Goal: Leave review/rating: Leave review/rating

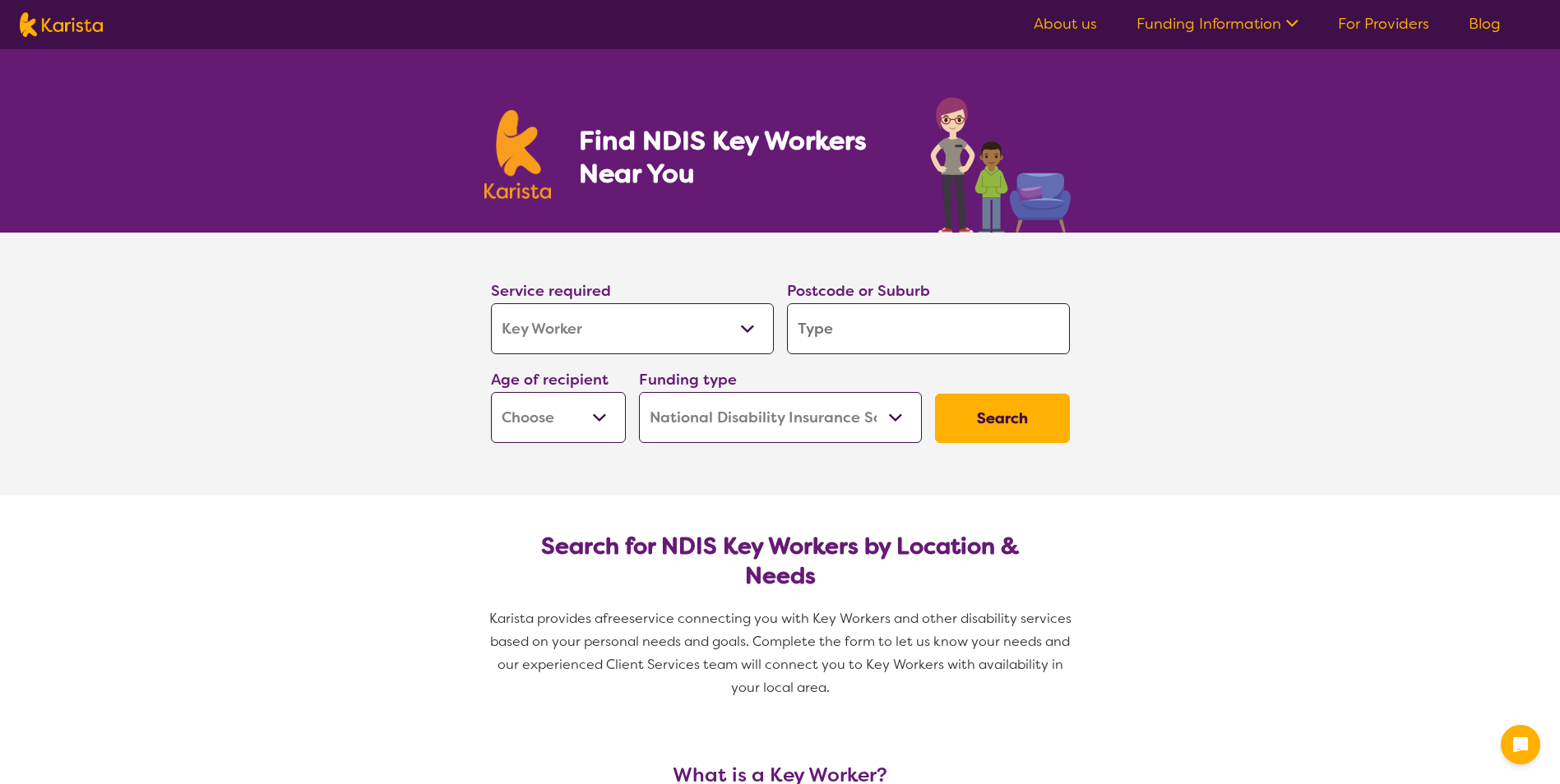
select select "Key Worker"
select select "NDIS"
select select "Key Worker"
select select "NDIS"
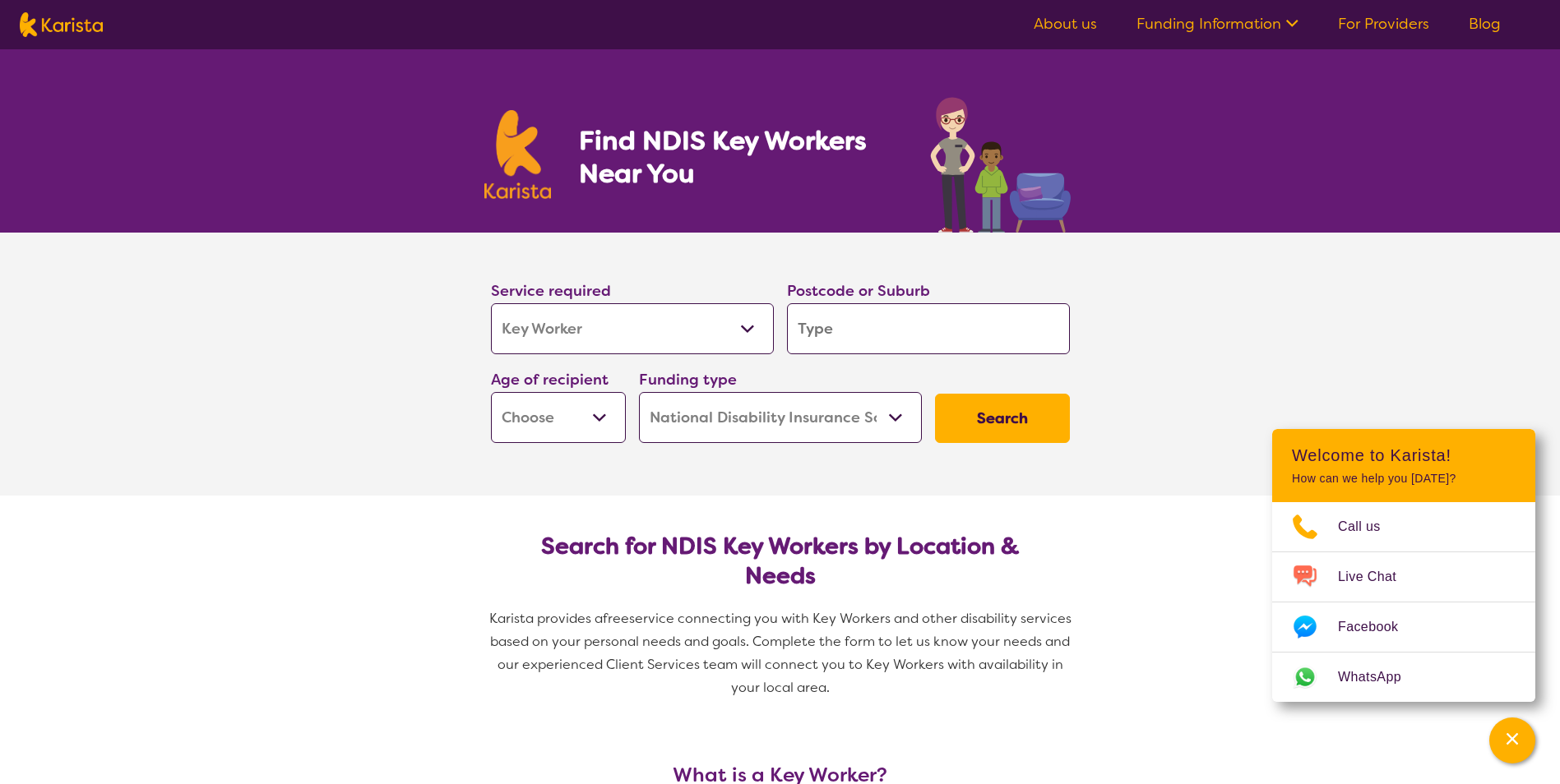
click at [735, 330] on select "Allied Health Assistant Assessment ([MEDICAL_DATA] or [MEDICAL_DATA]) Behaviour…" at bounding box center [633, 328] width 283 height 51
select select "NDIS Plan management"
click at [491, 303] on select "Allied Health Assistant Assessment ([MEDICAL_DATA] or [MEDICAL_DATA]) Behaviour…" at bounding box center [633, 328] width 283 height 51
select select "NDIS Plan management"
click at [933, 323] on input "search" at bounding box center [929, 328] width 283 height 51
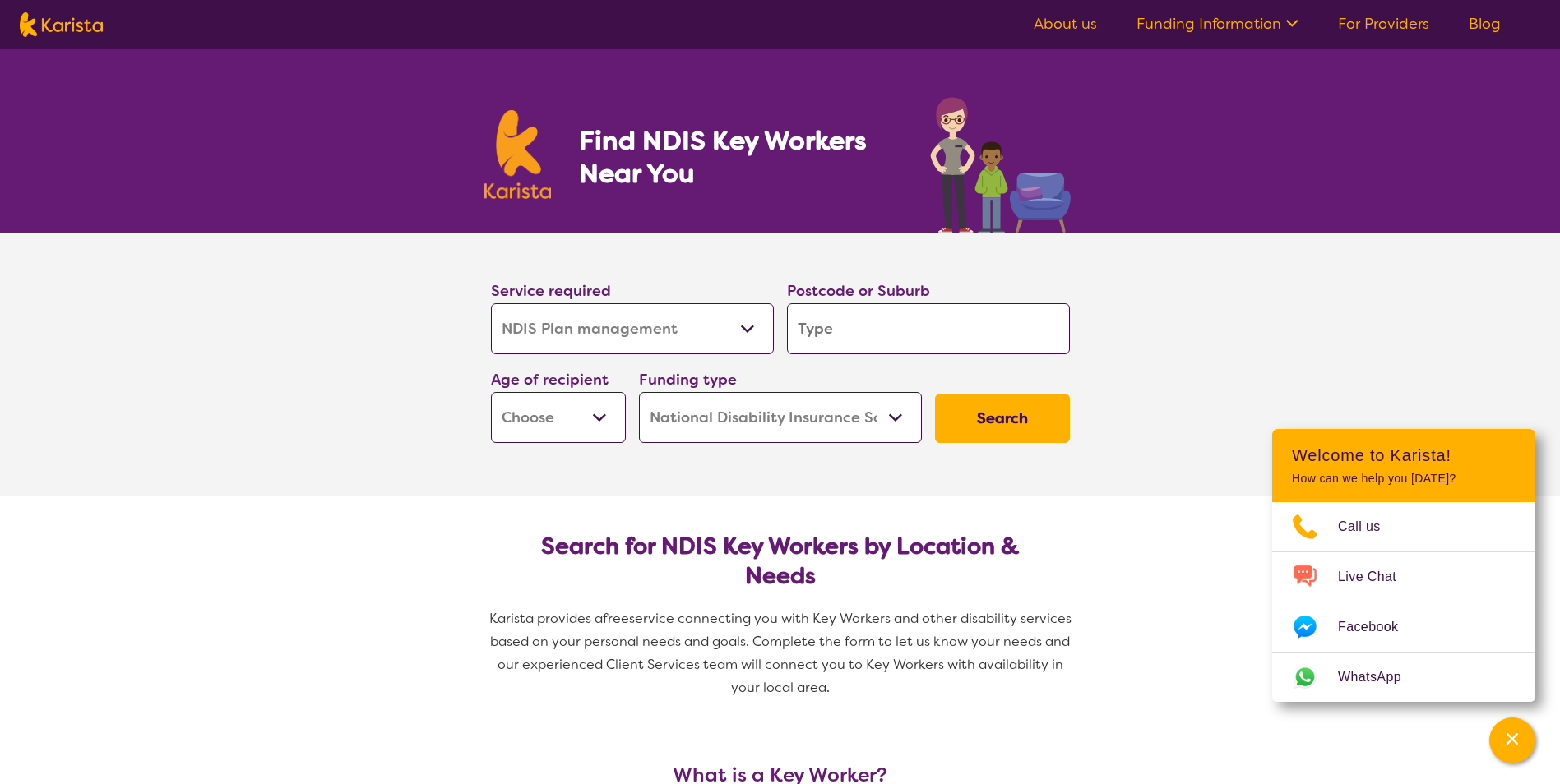
type input "2"
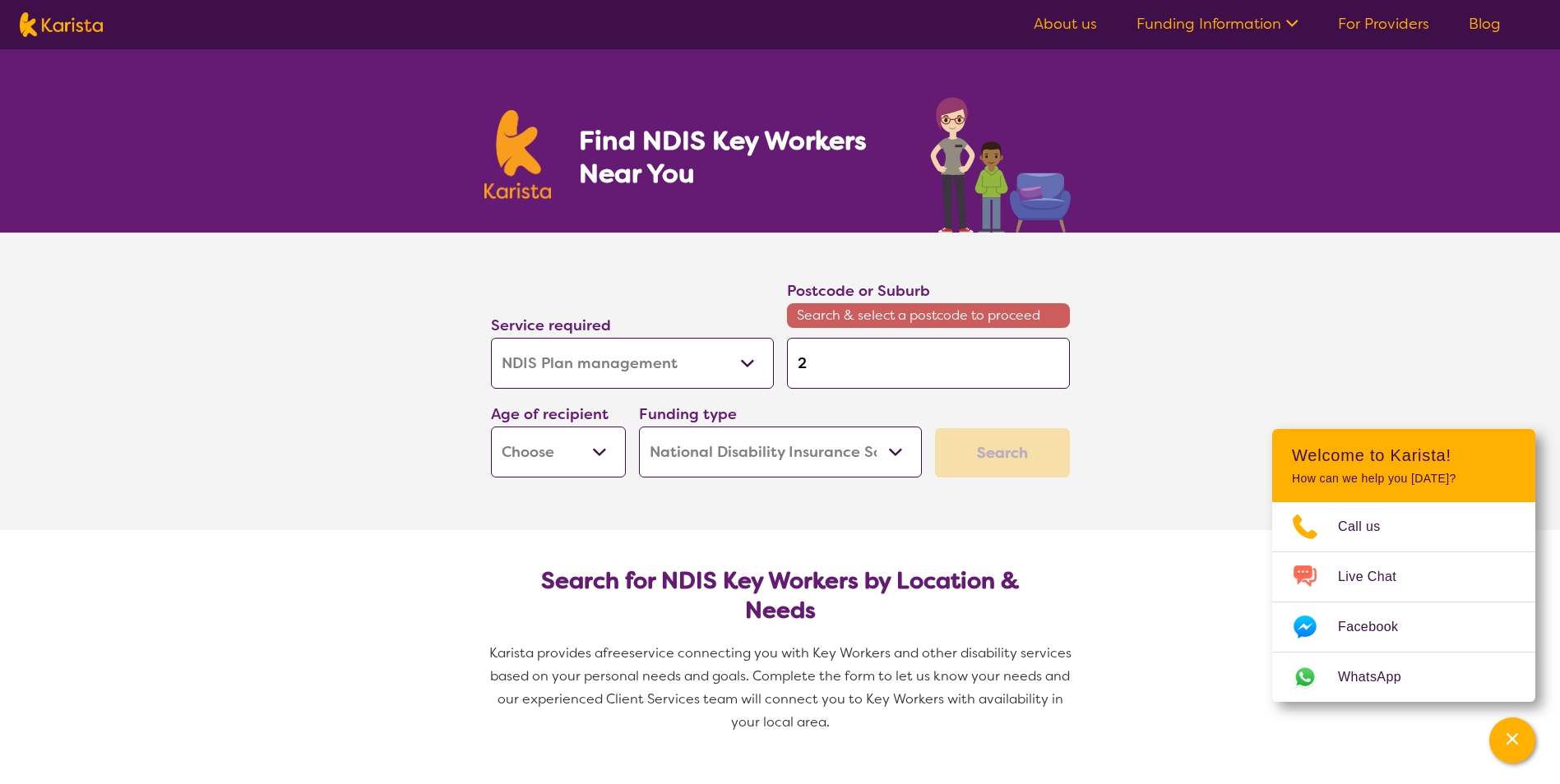
type input "21"
type input "216"
type input "2165"
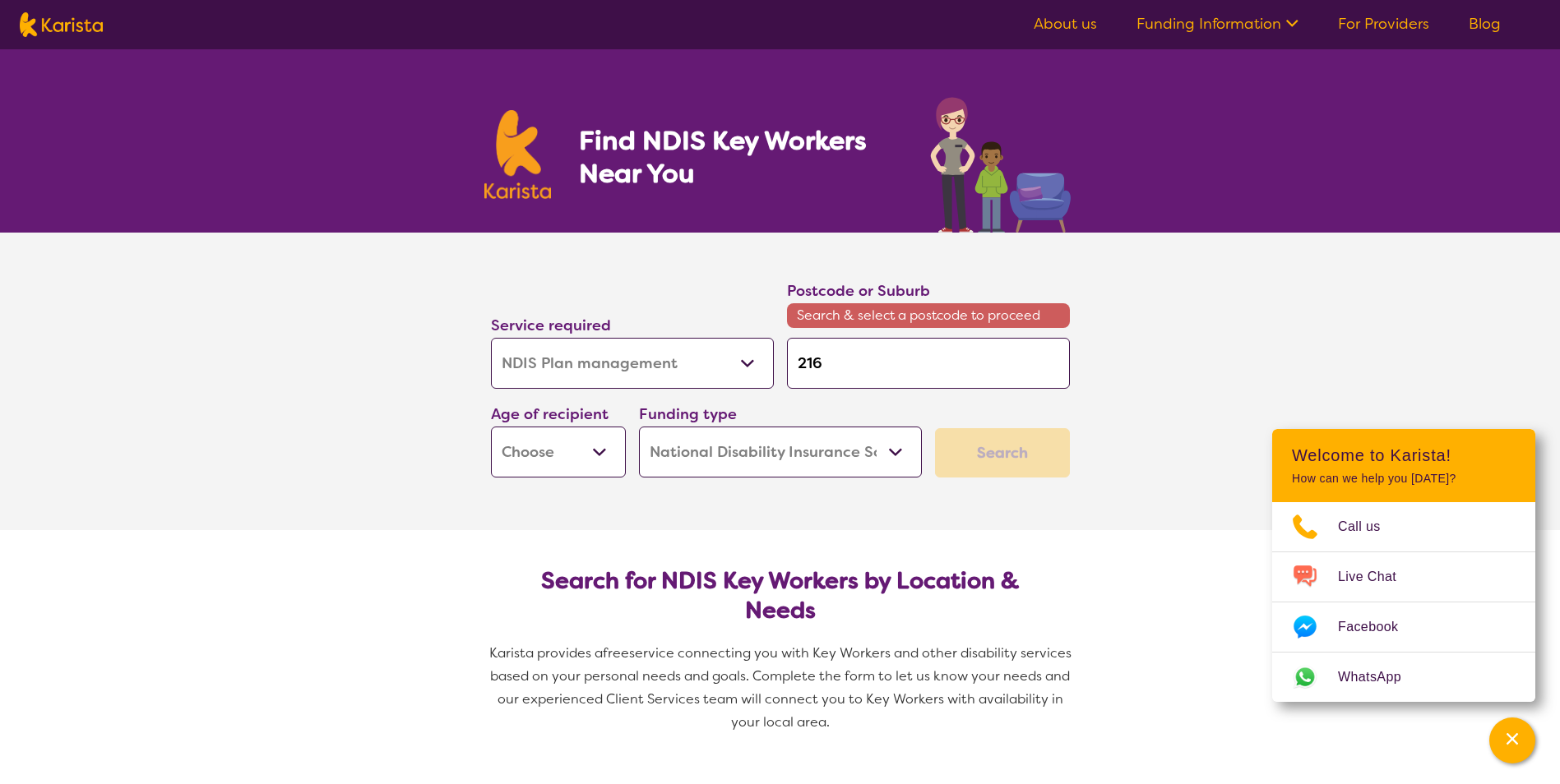
type input "2165"
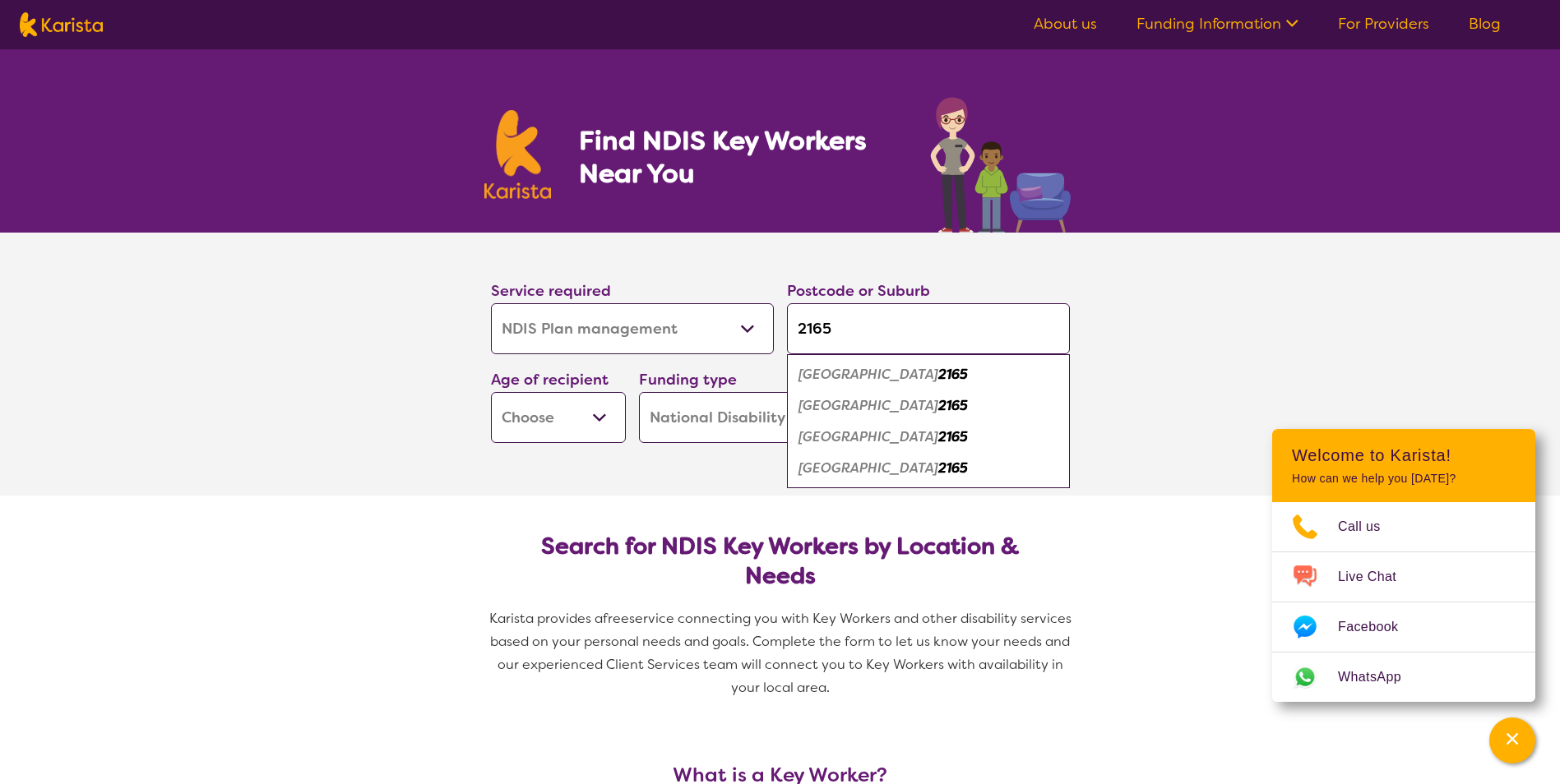
type input "2165"
click at [851, 377] on em "[GEOGRAPHIC_DATA]" at bounding box center [868, 375] width 140 height 17
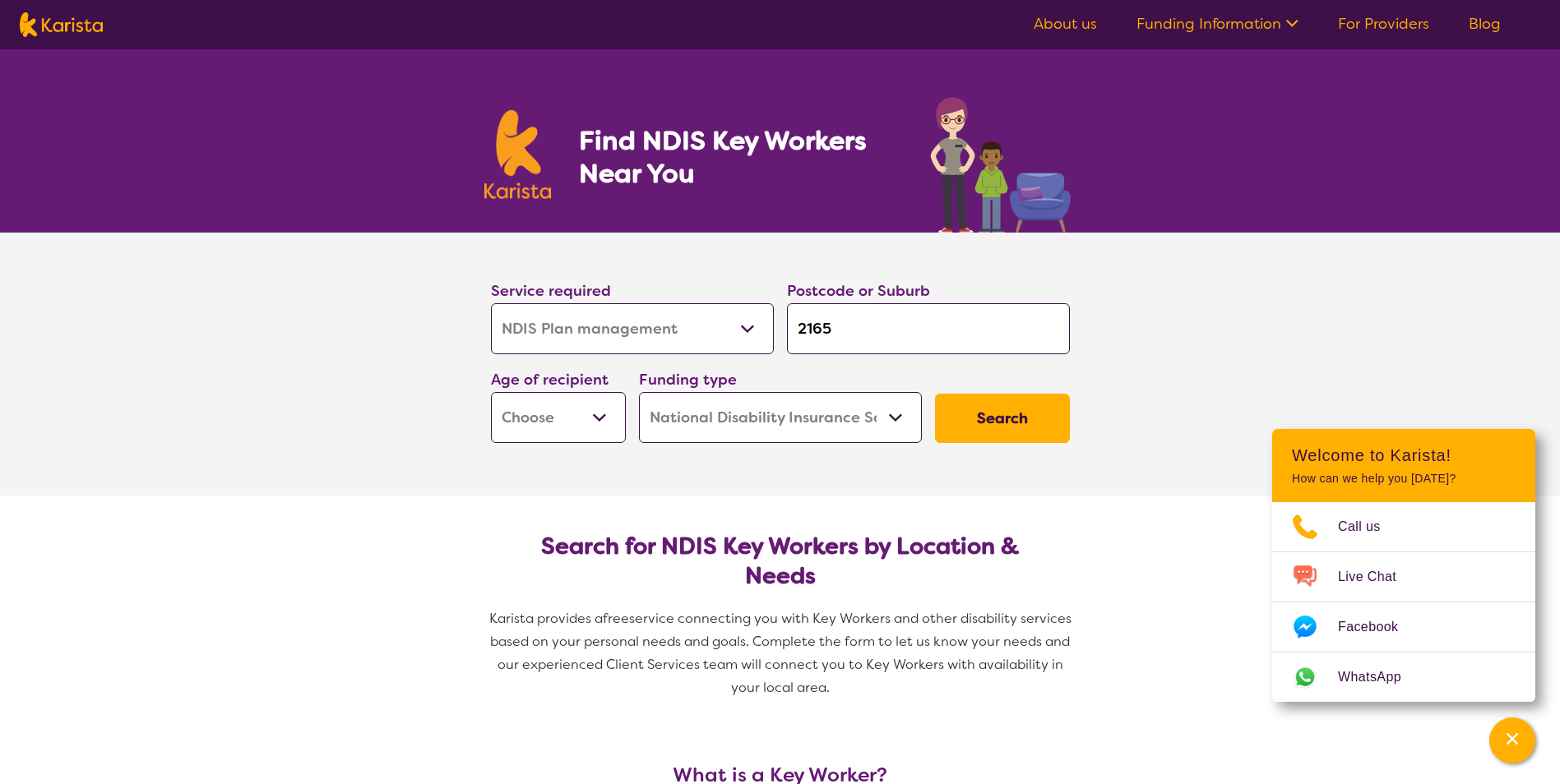
click at [597, 413] on select "Early Childhood - 0 to 9 Child - 10 to 11 Adolescent - 12 to 17 Adult - 18 to 6…" at bounding box center [559, 417] width 135 height 51
select select "AD"
click at [491, 392] on select "Early Childhood - 0 to 9 Child - 10 to 11 Adolescent - 12 to 17 Adult - 18 to 6…" at bounding box center [559, 417] width 135 height 51
select select "AD"
click at [853, 423] on select "Home Care Package (HCP) National Disability Insurance Scheme (NDIS) I don't know" at bounding box center [780, 417] width 283 height 51
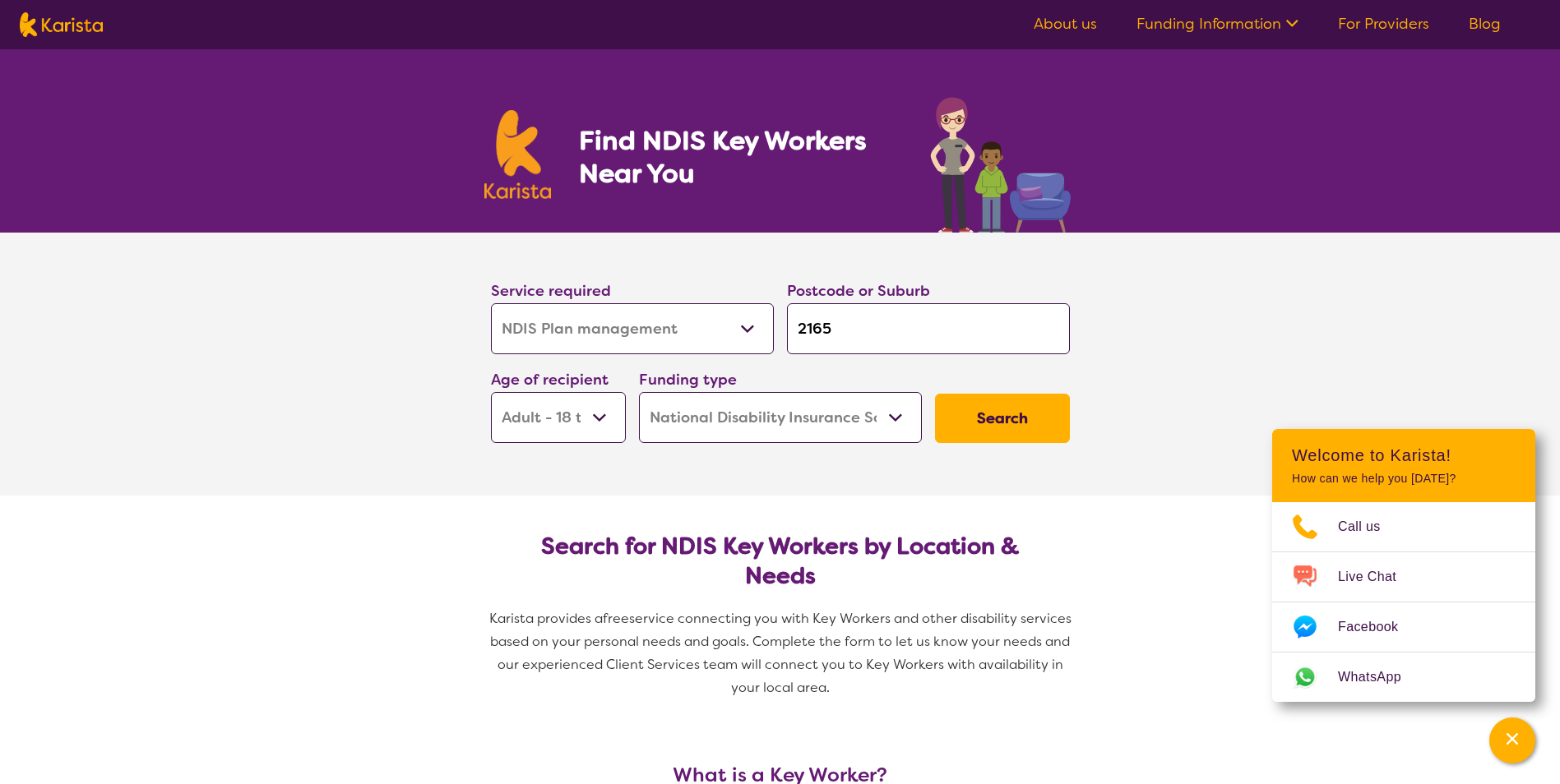
click at [853, 423] on select "Home Care Package (HCP) National Disability Insurance Scheme (NDIS) I don't know" at bounding box center [780, 417] width 283 height 51
click at [995, 411] on button "Search" at bounding box center [1002, 418] width 135 height 49
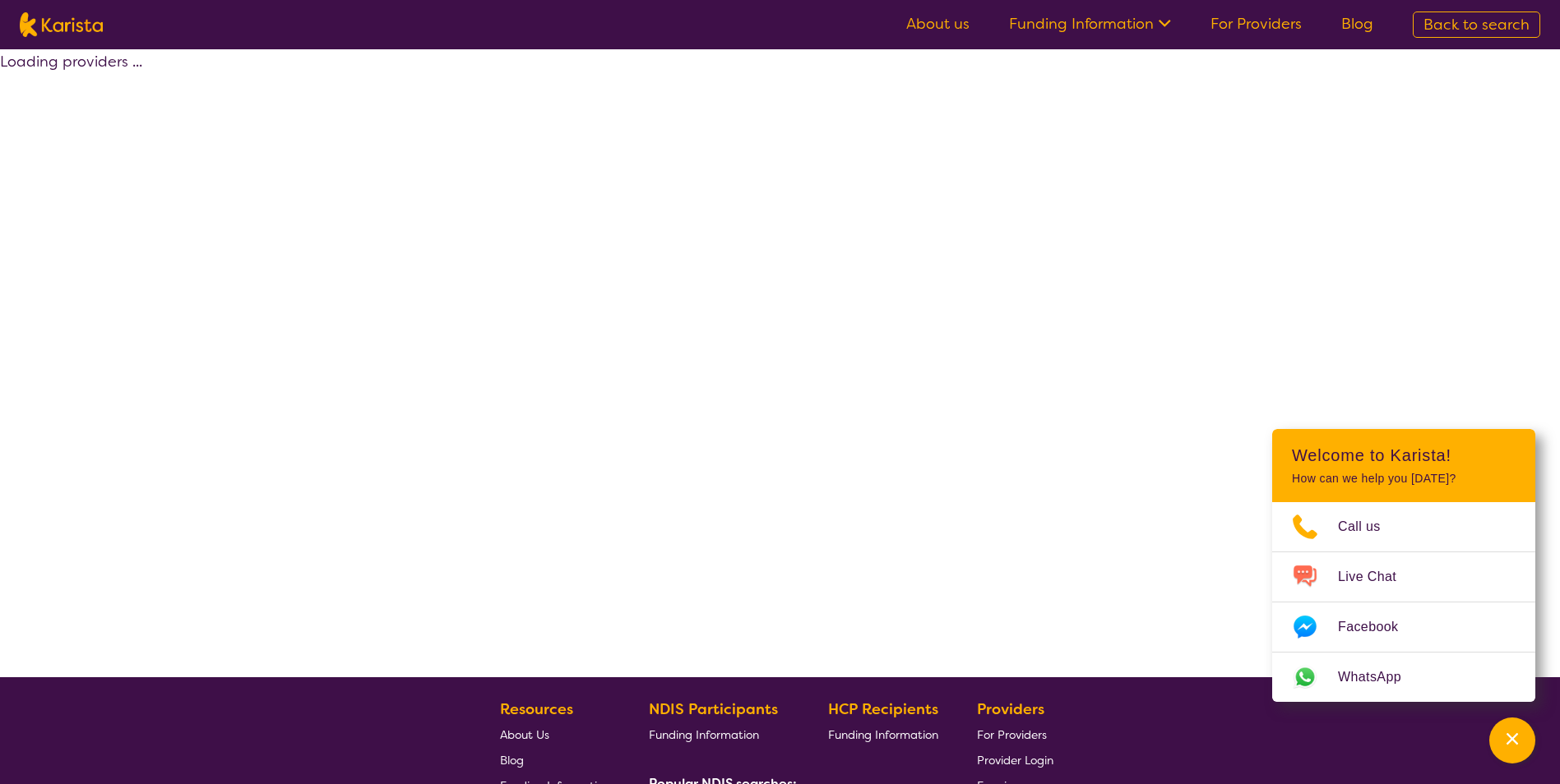
select select "by_score"
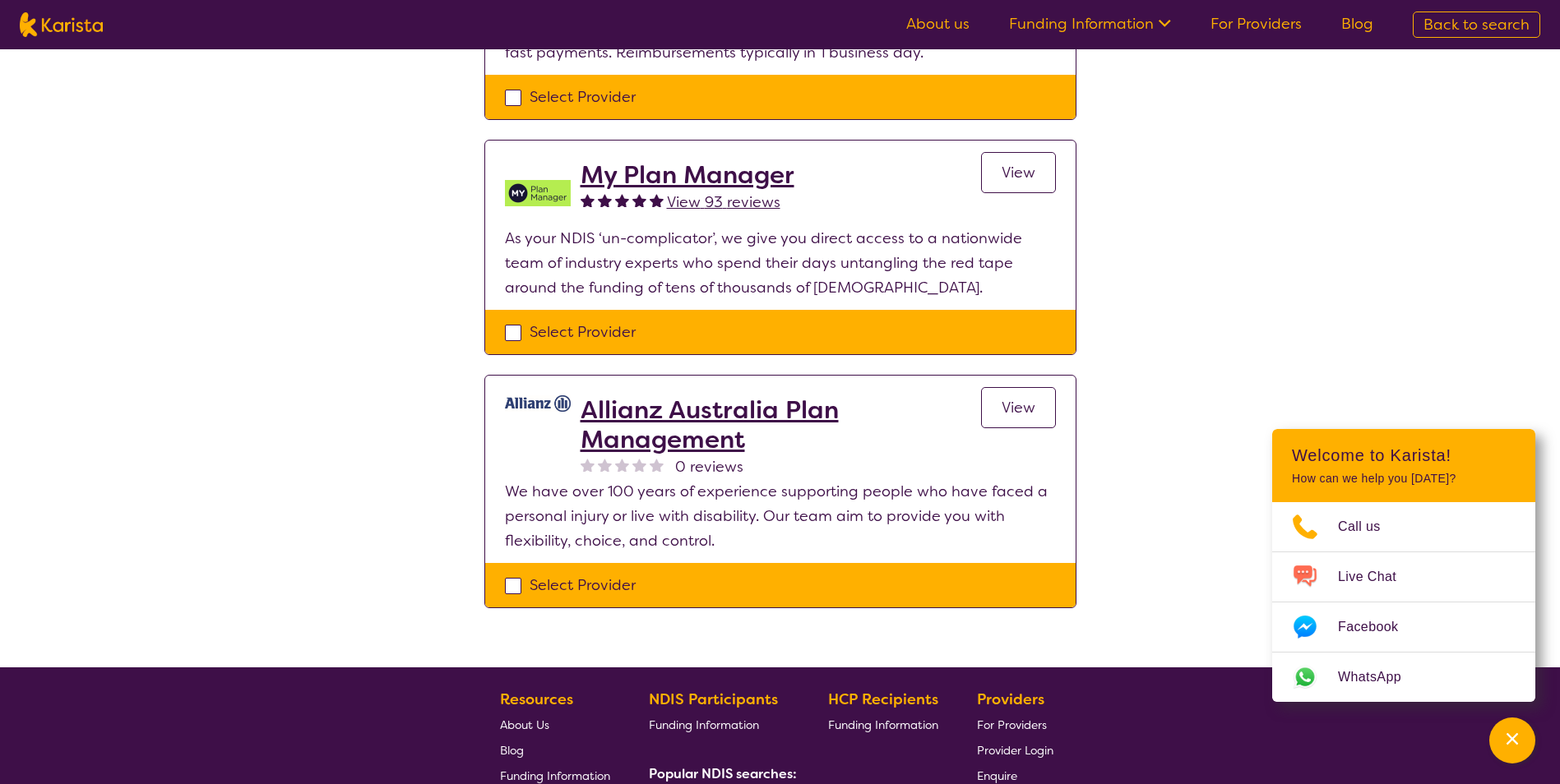
scroll to position [1479, 0]
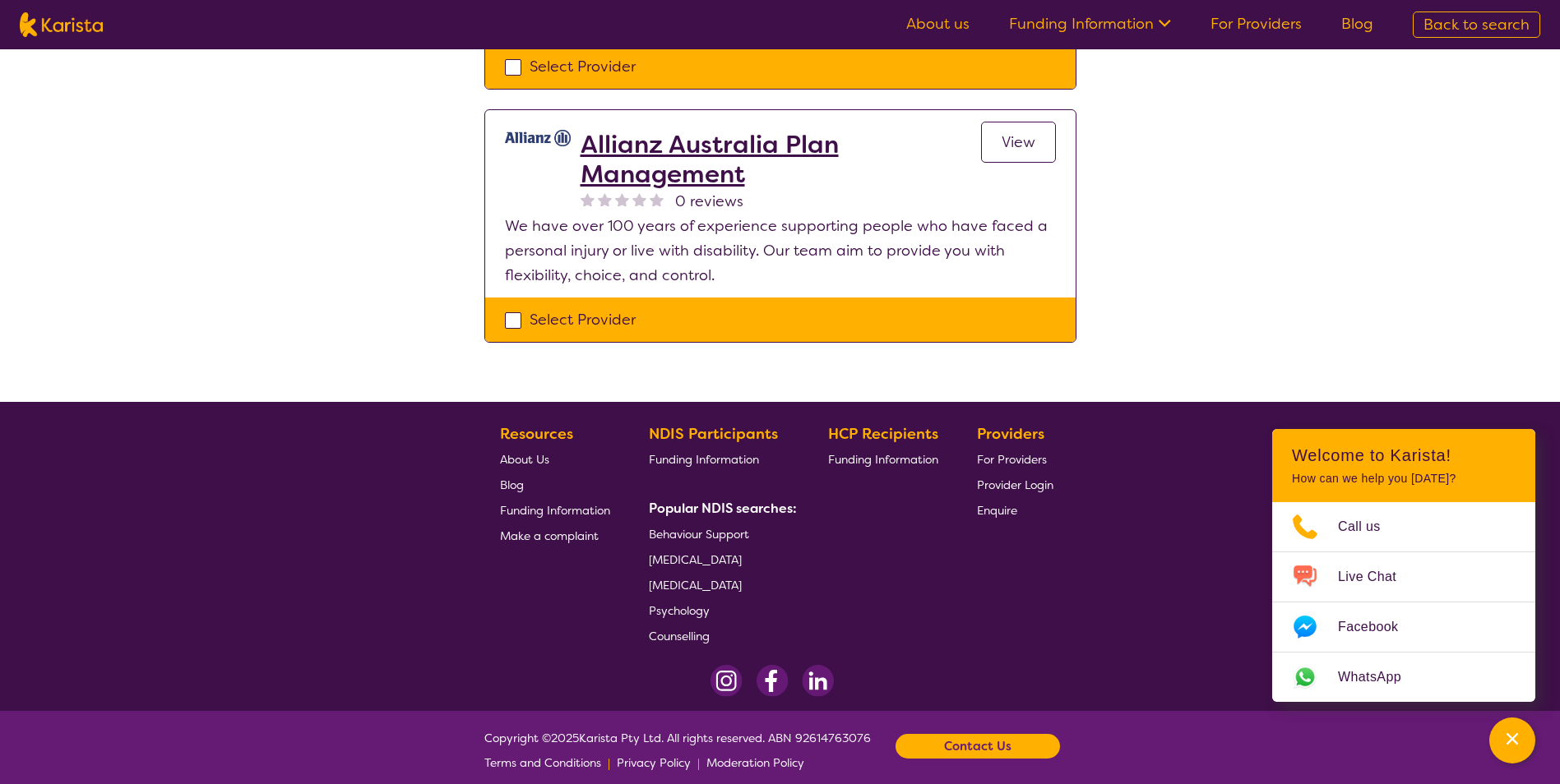
click at [717, 152] on h2 "Allianz Australia Plan Management" at bounding box center [781, 159] width 401 height 59
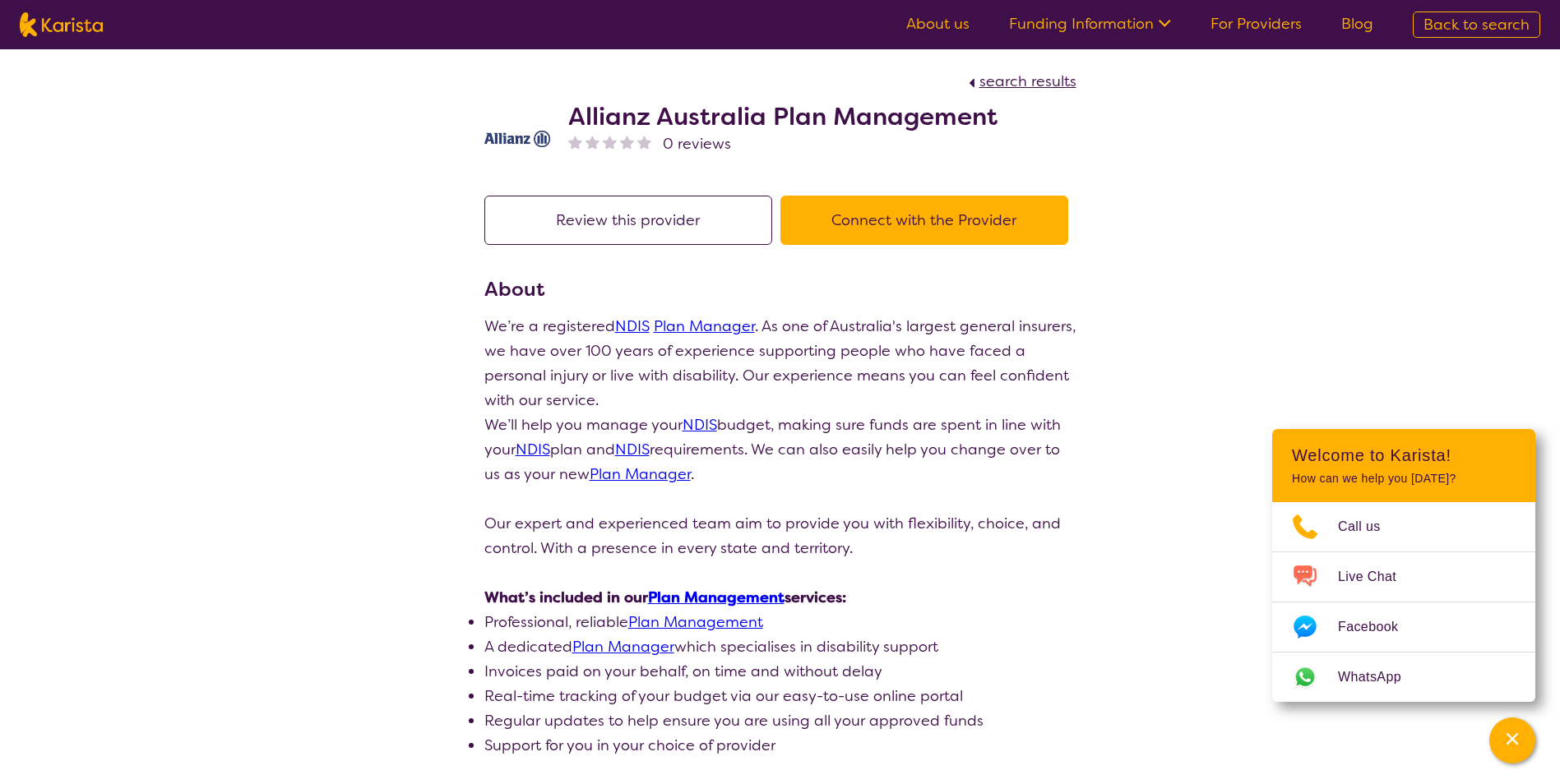
click at [631, 220] on button "Review this provider" at bounding box center [628, 220] width 288 height 49
